Goal: Transaction & Acquisition: Purchase product/service

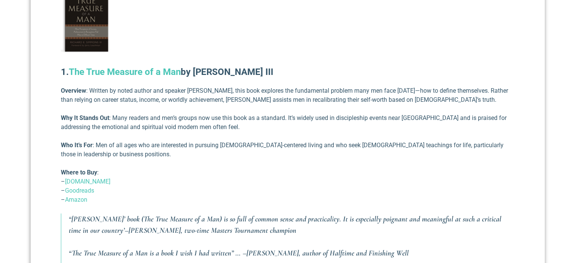
scroll to position [416, 0]
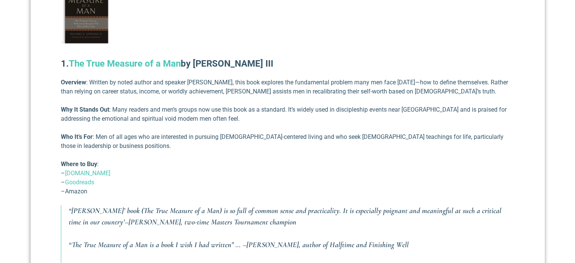
click at [80, 188] on link "Amazon" at bounding box center [76, 191] width 22 height 7
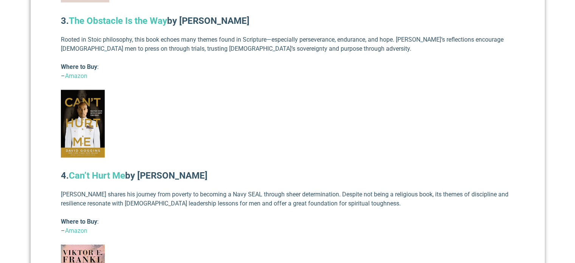
scroll to position [1097, 0]
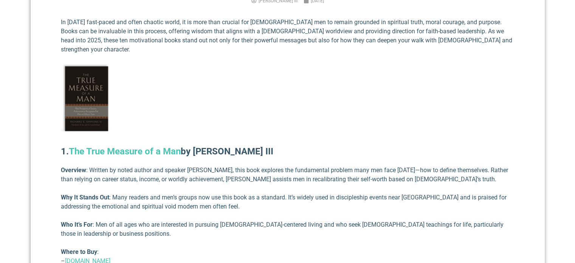
scroll to position [340, 0]
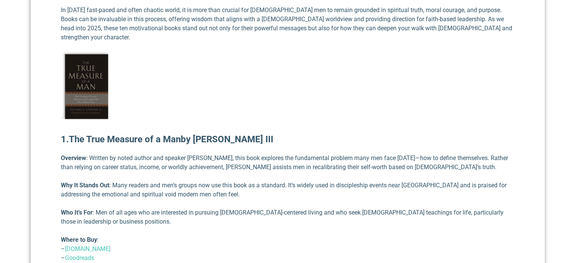
click at [129, 134] on link "The True Measure of a Man" at bounding box center [125, 139] width 112 height 11
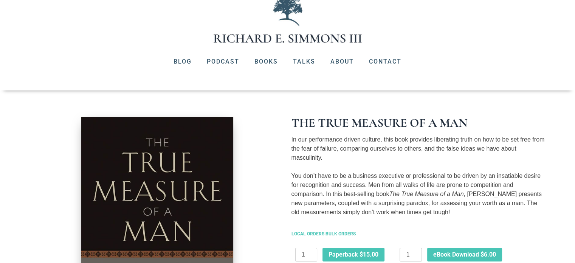
scroll to position [76, 0]
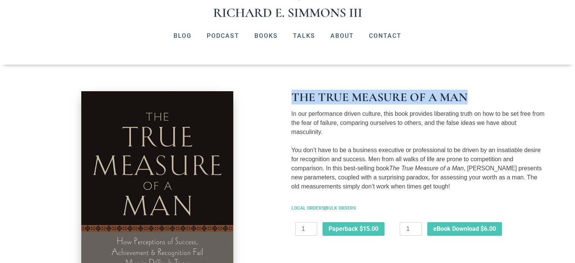
drag, startPoint x: 289, startPoint y: 97, endPoint x: 464, endPoint y: 96, distance: 174.7
click at [464, 96] on div "The True Measure of a Man In our performance driven culture, this book provides…" at bounding box center [418, 205] width 261 height 236
copy h1 "The True Measure of a Man"
